Goal: Transaction & Acquisition: Subscribe to service/newsletter

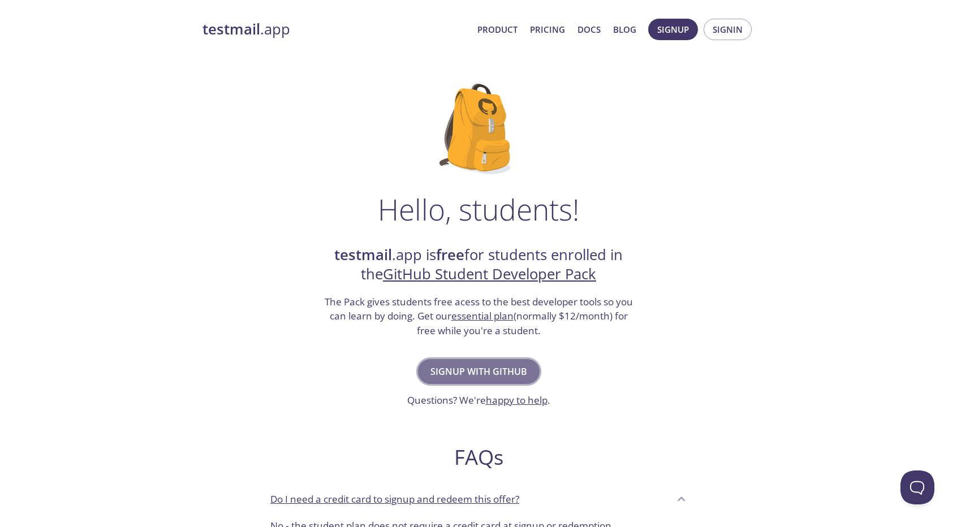
click at [502, 364] on span "Signup with GitHub" at bounding box center [478, 372] width 97 height 16
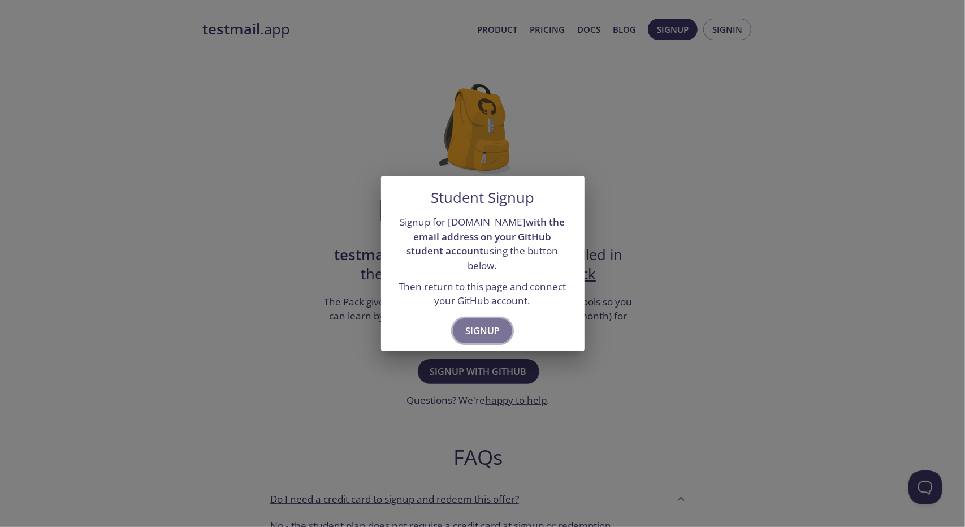
click at [482, 323] on span "Signup" at bounding box center [482, 331] width 34 height 16
click at [495, 325] on span "Signup" at bounding box center [482, 331] width 34 height 16
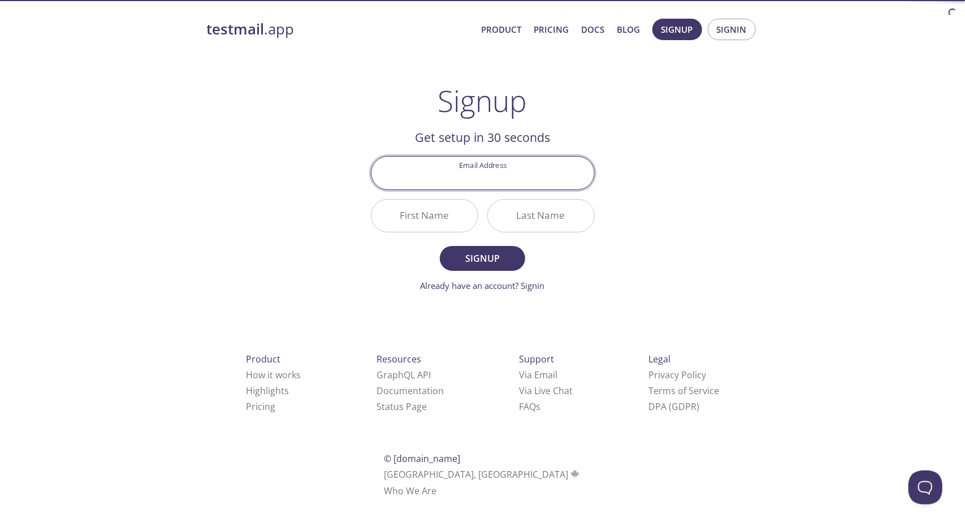
click at [0, 512] on com-1password-button at bounding box center [0, 512] width 0 height 0
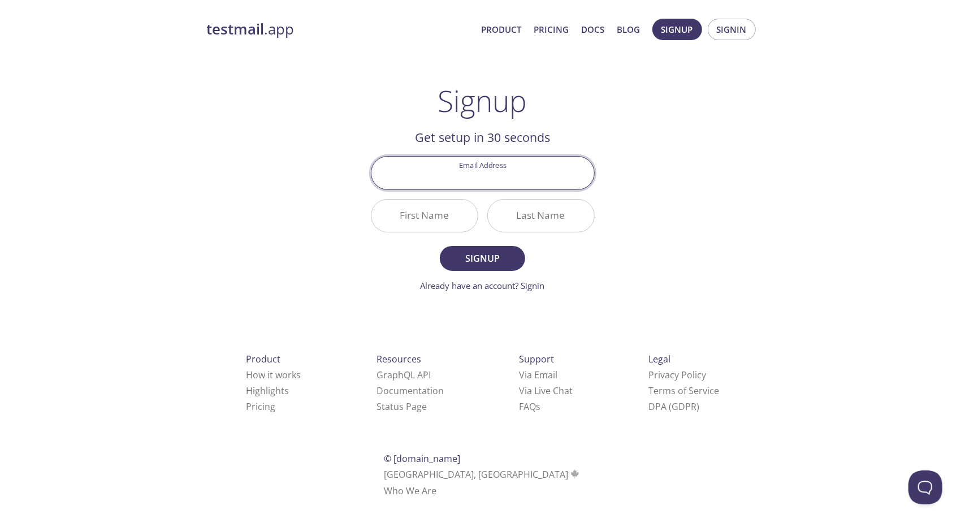
type input "s"
type input "0"
type input "[EMAIL_ADDRESS][DOMAIN_NAME]"
click at [440, 246] on button "Signup" at bounding box center [482, 258] width 85 height 25
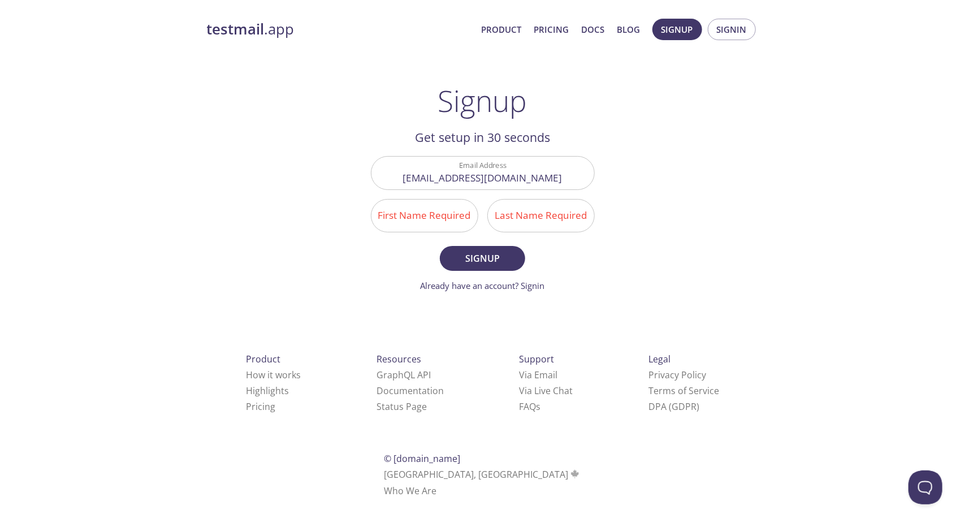
click at [564, 258] on form "Email Address [EMAIL_ADDRESS][DOMAIN_NAME] First Name Required Last Name Requir…" at bounding box center [483, 224] width 224 height 136
click at [445, 219] on input "First Name Required" at bounding box center [424, 216] width 106 height 32
type input "A"
type input "[EMAIL_ADDRESS][DOMAIN_NAME]"
type input "[PERSON_NAME]"
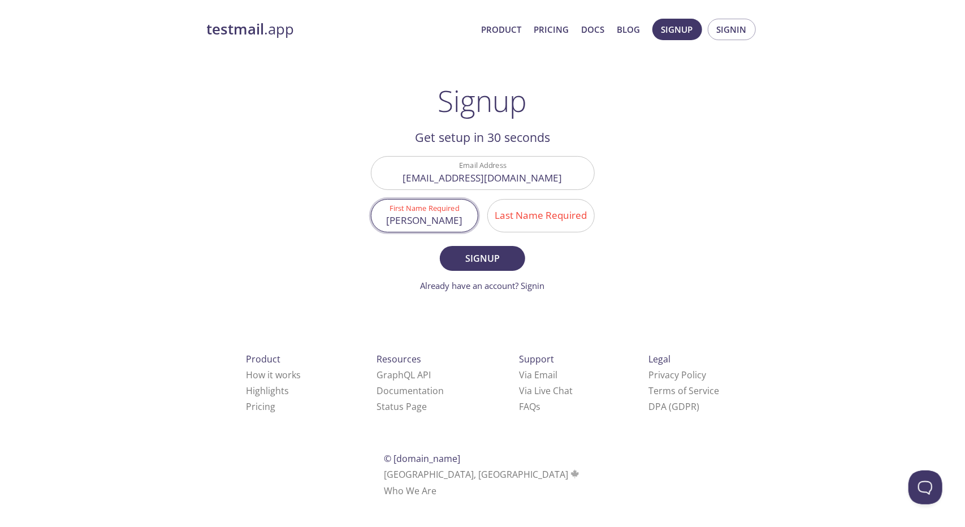
type input "[PERSON_NAME]"
type input "Nawaz"
type input "Mijwal"
click at [640, 278] on div "testmail .app Product Pricing Docs Blog Signup Signin Signup Get setup in 30 se…" at bounding box center [482, 270] width 579 height 519
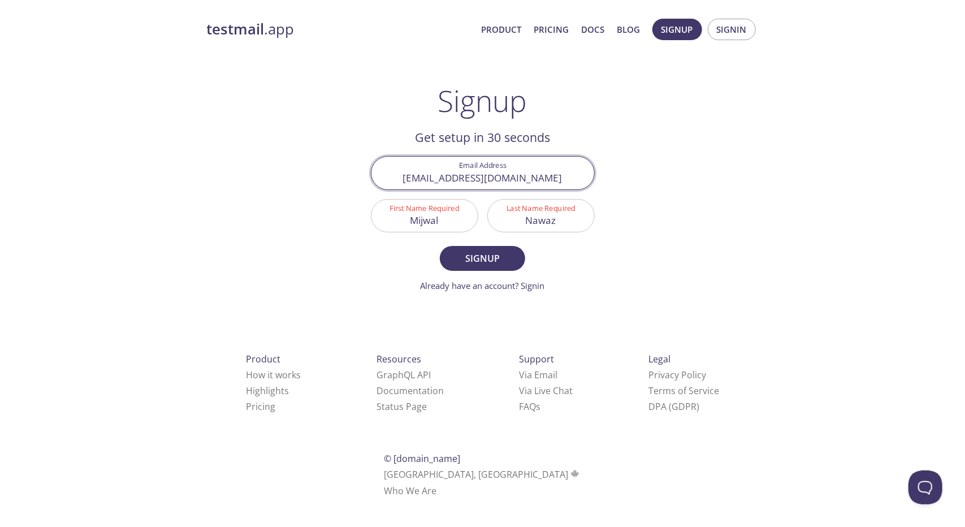
click at [495, 169] on input "[EMAIL_ADDRESS][DOMAIN_NAME]" at bounding box center [482, 173] width 223 height 32
type input "[EMAIL_ADDRESS][DOMAIN_NAME]"
click at [483, 251] on span "Signup" at bounding box center [482, 258] width 60 height 16
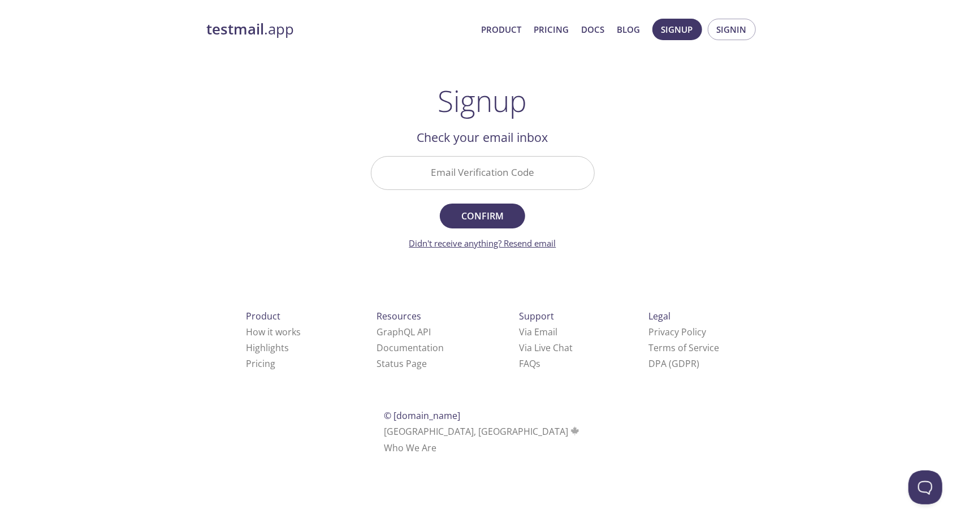
click at [540, 244] on link "Didn't receive anything? Resend email" at bounding box center [482, 242] width 147 height 11
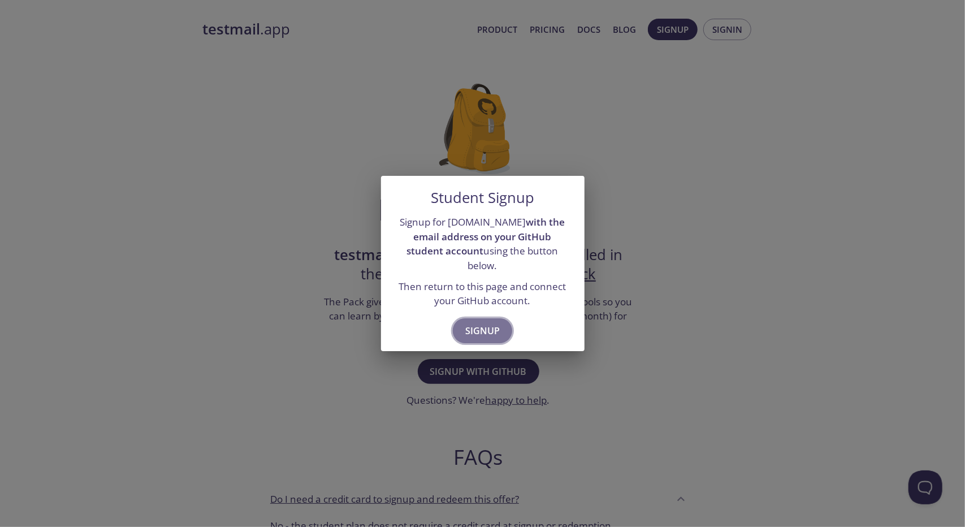
click at [492, 327] on span "Signup" at bounding box center [482, 331] width 34 height 16
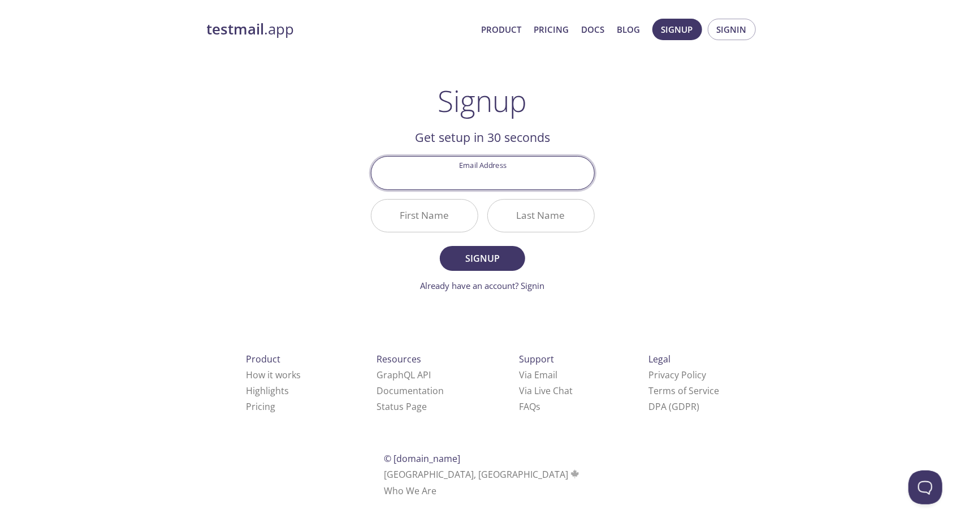
click at [482, 178] on input "Email Address" at bounding box center [482, 173] width 223 height 32
type input "[EMAIL_ADDRESS][DOMAIN_NAME]"
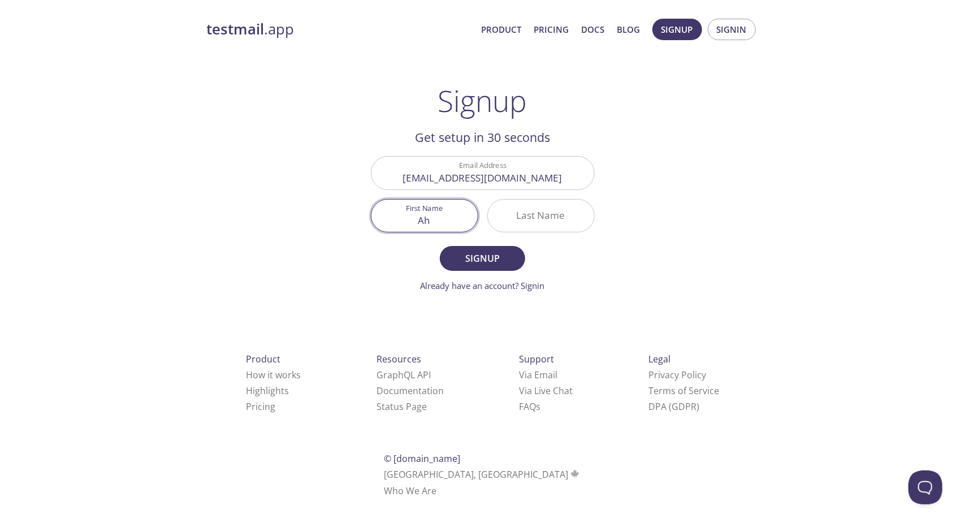
type input "A"
type input "Mijwal"
type input "Nawaz"
click at [462, 257] on span "Signup" at bounding box center [482, 258] width 60 height 16
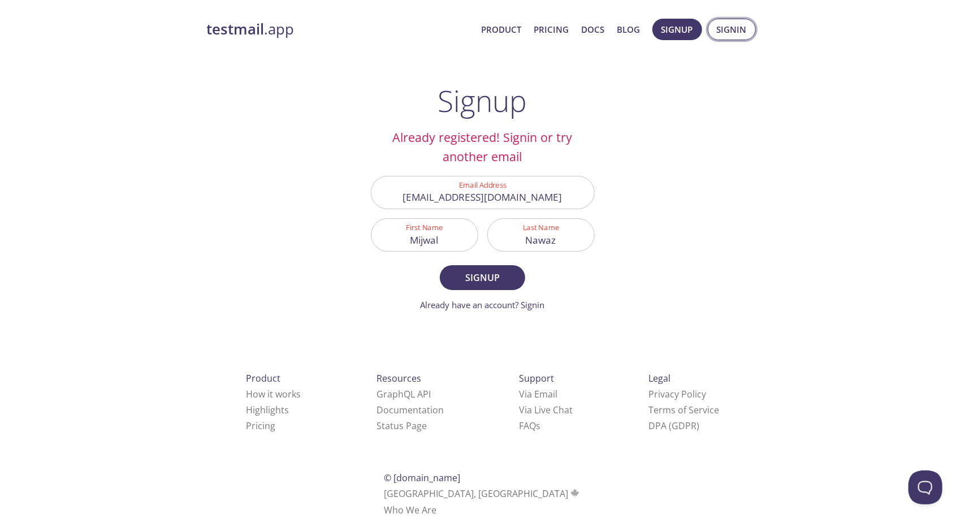
click at [730, 26] on span "Signin" at bounding box center [732, 29] width 30 height 15
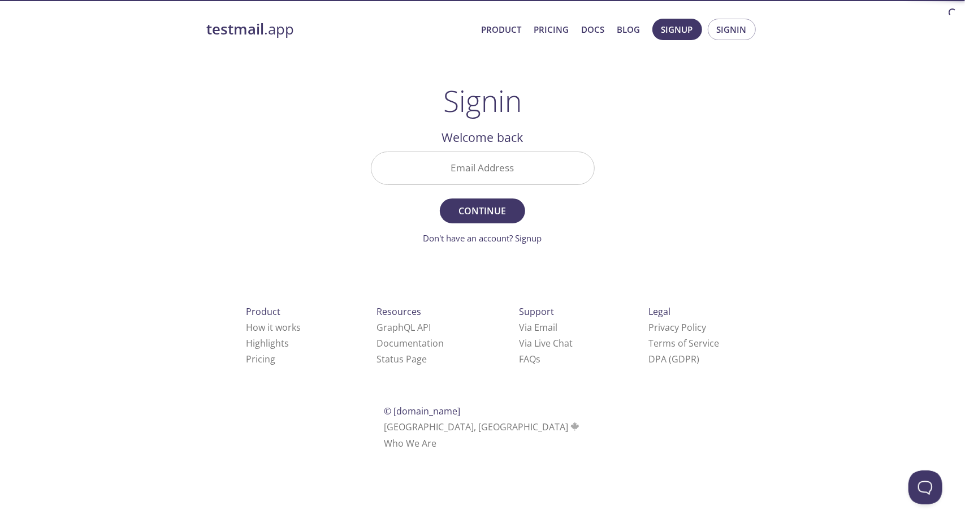
click at [501, 178] on input "Email Address" at bounding box center [482, 168] width 223 height 32
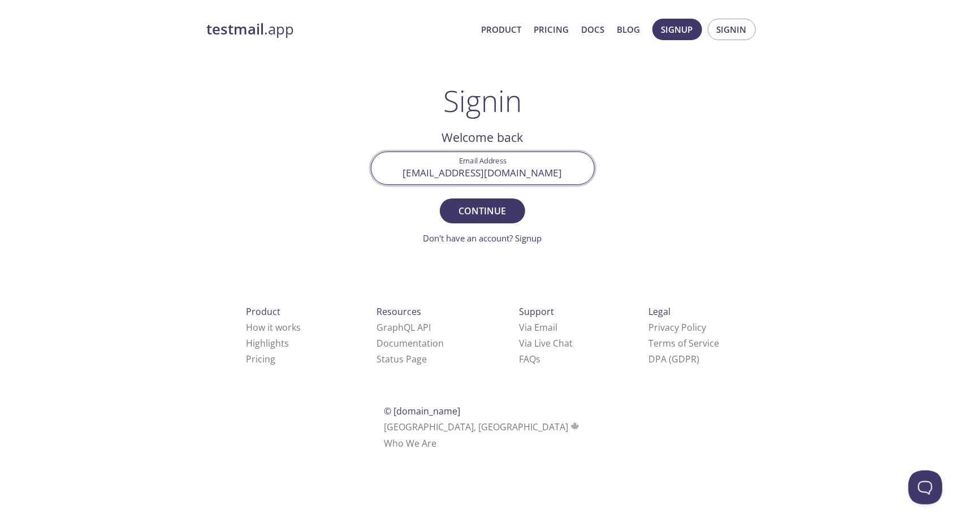
type input "[EMAIL_ADDRESS][DOMAIN_NAME]"
click at [440, 198] on button "Continue" at bounding box center [482, 210] width 85 height 25
click at [509, 157] on input "Signin Security Code" at bounding box center [482, 168] width 223 height 32
type input "616meww"
click at [440, 198] on button "Signin" at bounding box center [482, 210] width 85 height 25
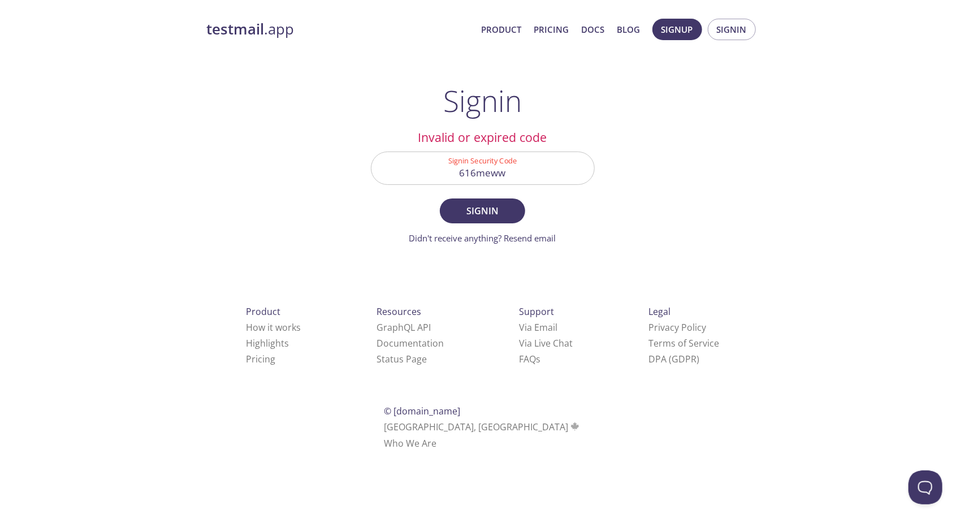
click at [344, 257] on div "testmail .app Product Pricing Docs Blog Signup Signin Signin Welcome back Email…" at bounding box center [482, 246] width 579 height 471
click at [515, 241] on link "Didn't receive anything? Resend email" at bounding box center [482, 237] width 147 height 11
click at [510, 163] on input "616meww" at bounding box center [482, 168] width 223 height 32
type input "8b1vy5x"
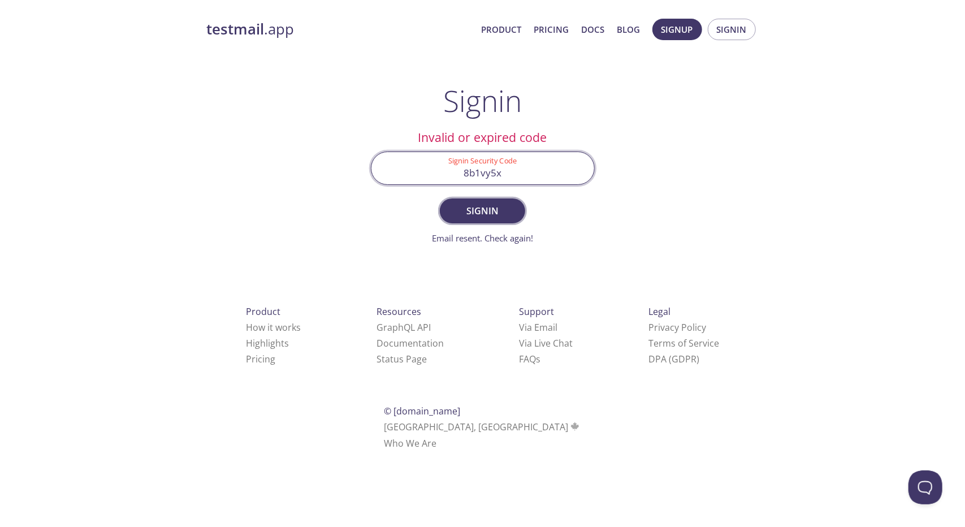
click at [480, 218] on span "Signin" at bounding box center [482, 211] width 60 height 16
